Goal: Navigation & Orientation: Find specific page/section

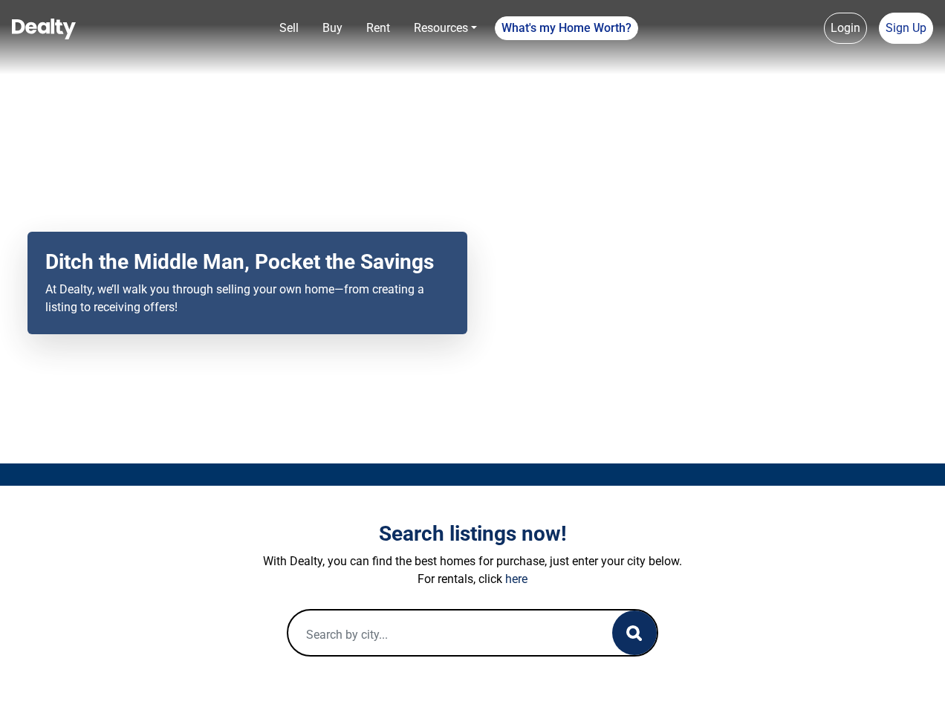
click at [472, 356] on div "Your browser does not support the video tag. Ditch the Middle Man, Pocket the S…" at bounding box center [472, 231] width 945 height 463
click at [289, 28] on link "Sell" at bounding box center [288, 28] width 31 height 30
click at [332, 28] on nav "Sell Buy Rent Resources Loan Calculator Loan Options Find an agent What's my Ho…" at bounding box center [472, 37] width 945 height 74
click at [378, 28] on link "Rent" at bounding box center [378, 28] width 36 height 30
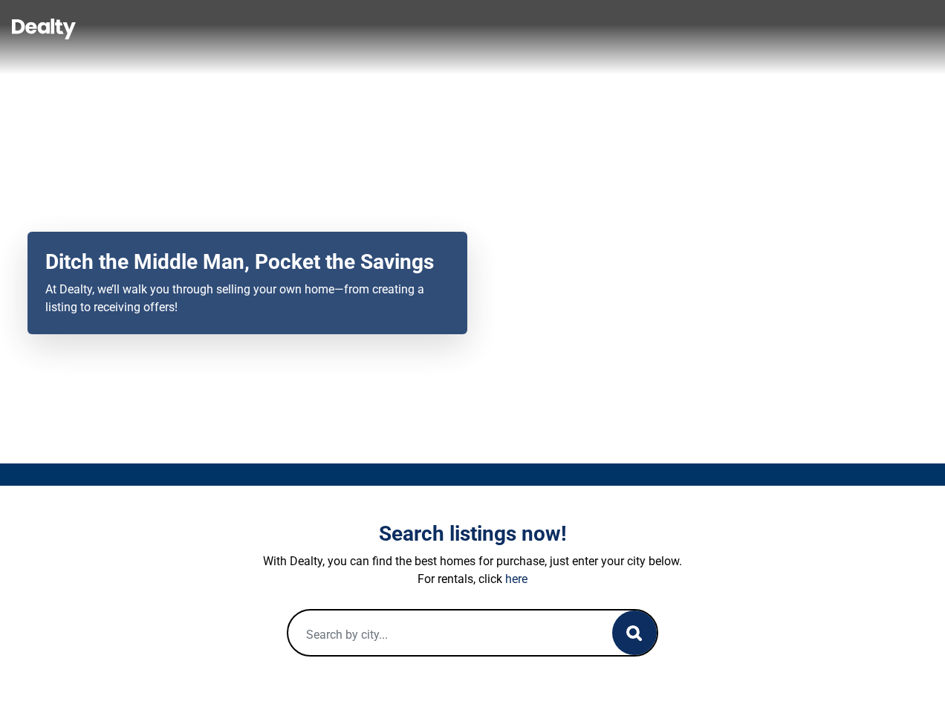
click at [445, 28] on link "Resources" at bounding box center [445, 28] width 75 height 30
click at [567, 28] on link "What's my Home Worth?" at bounding box center [566, 28] width 143 height 24
click at [845, 28] on nav "Sell Buy Rent Resources Loan Calculator Loan Options Find an agent What's my Ho…" at bounding box center [472, 37] width 945 height 74
click at [905, 28] on nav "Sell Buy Rent Resources Loan Calculator Loan Options Find an agent What's my Ho…" at bounding box center [472, 37] width 945 height 74
click at [634, 633] on icon "button" at bounding box center [634, 633] width 16 height 16
